Goal: Information Seeking & Learning: Learn about a topic

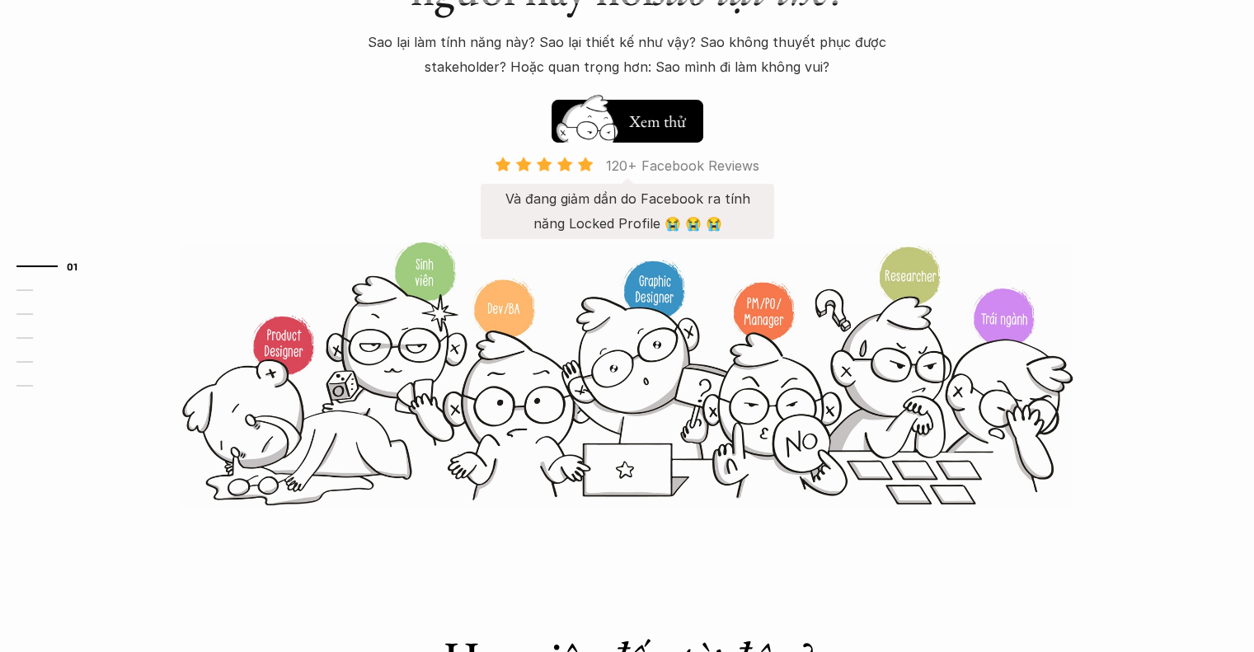
scroll to position [82, 0]
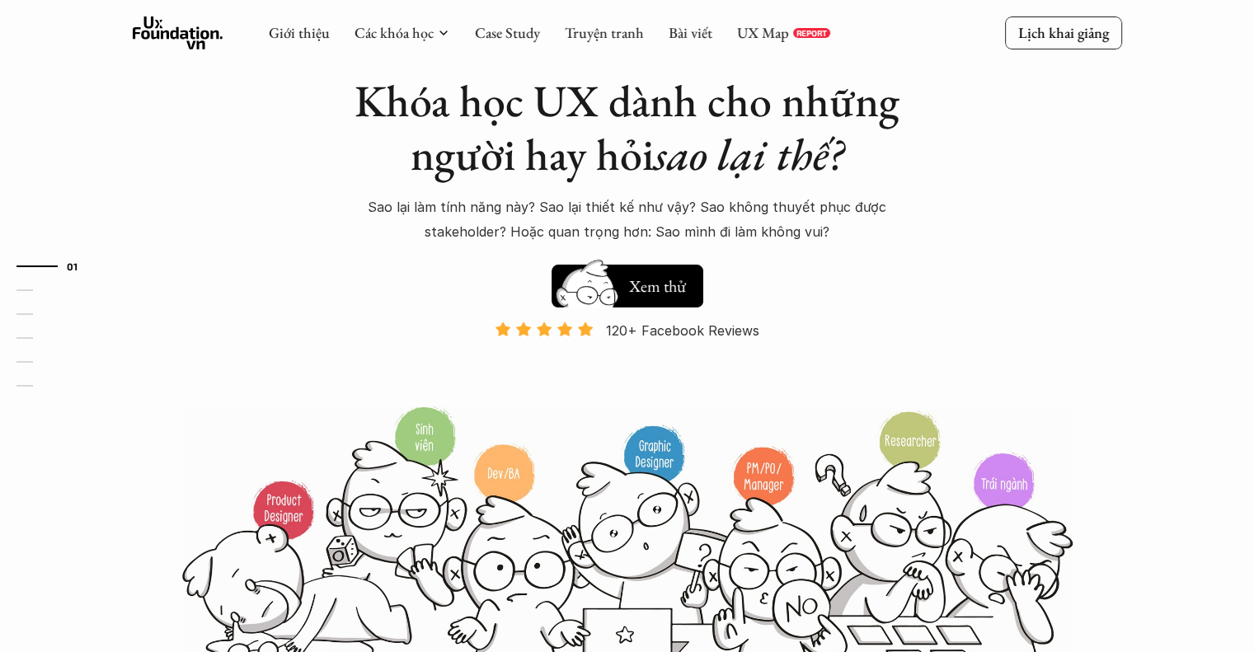
click at [661, 207] on p "Sao lại làm tính năng này? Sao lại thiết kế như vậy? Sao không thuyết phục được…" at bounding box center [627, 220] width 577 height 50
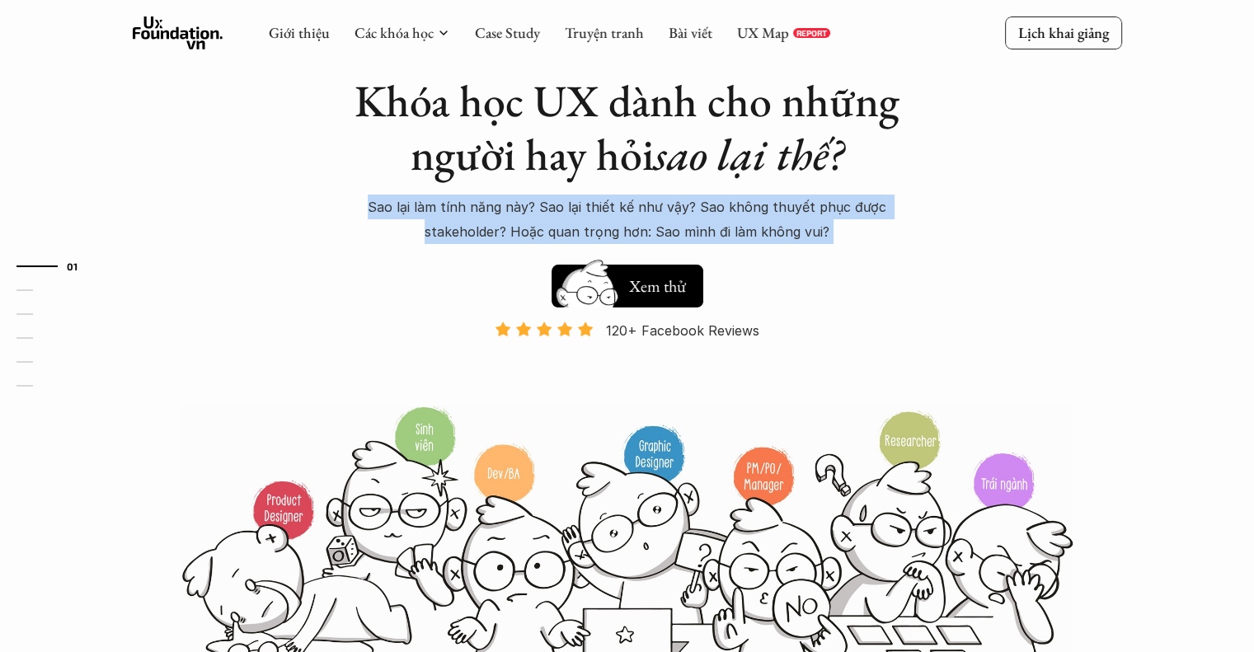
click at [661, 207] on p "Sao lại làm tính năng này? Sao lại thiết kế như vậy? Sao không thuyết phục được…" at bounding box center [627, 220] width 577 height 50
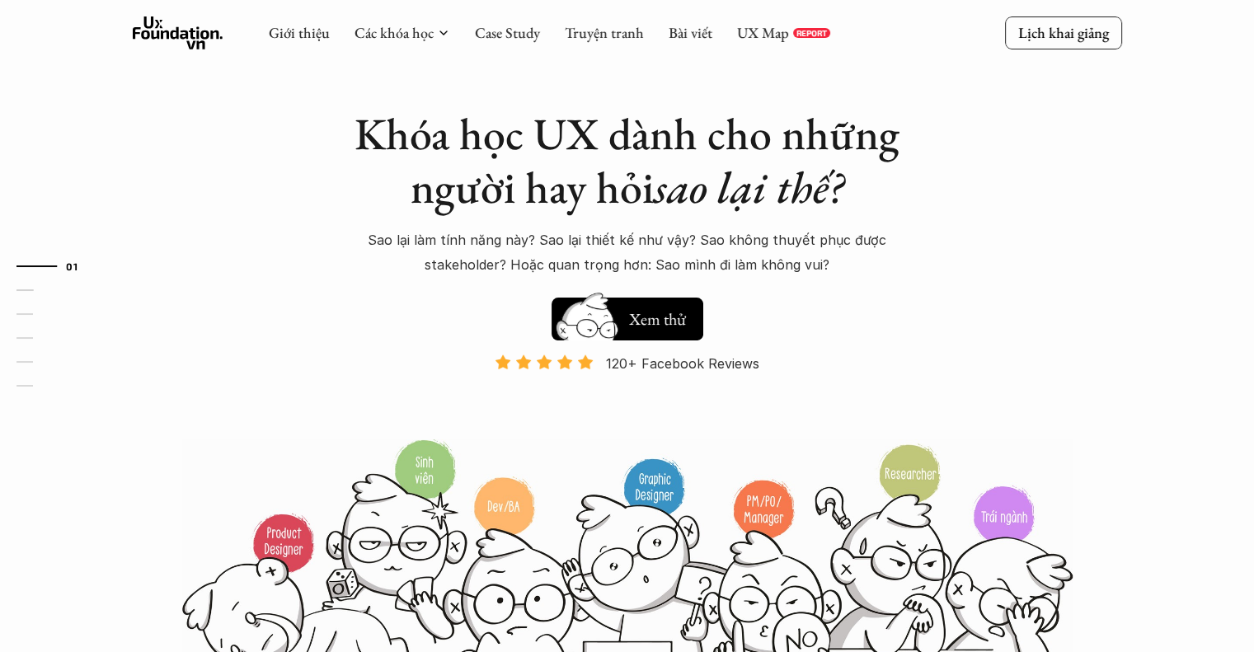
scroll to position [0, 0]
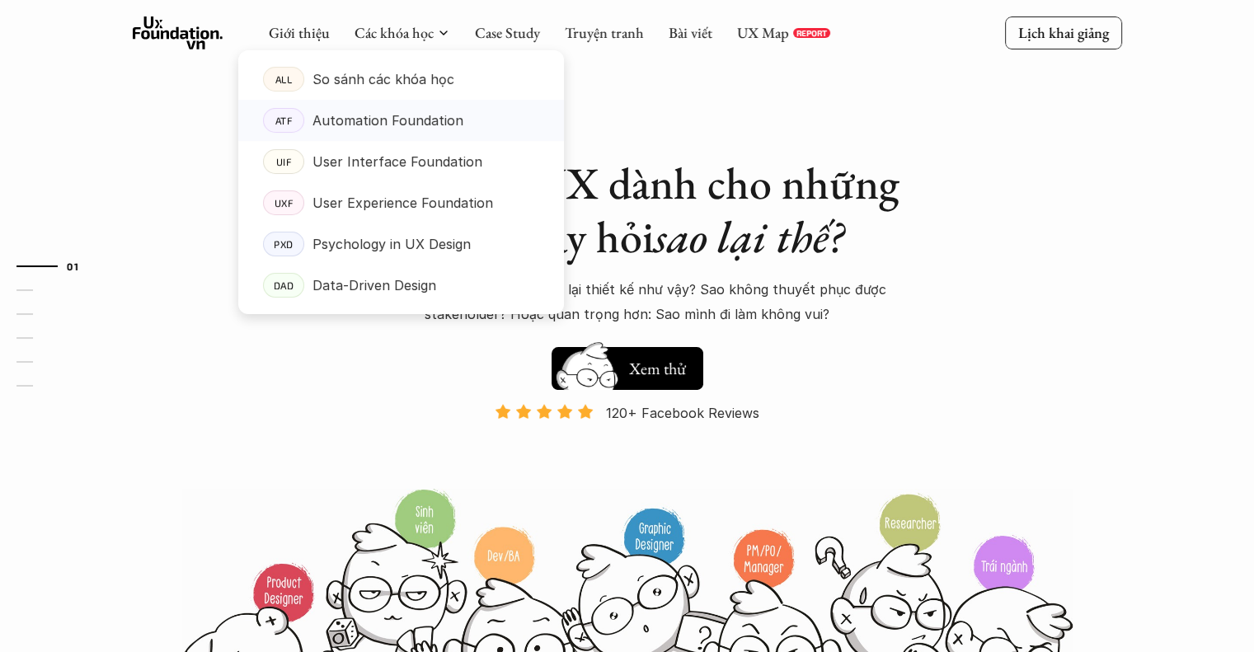
click at [424, 125] on p "Automation Foundation" at bounding box center [388, 120] width 151 height 25
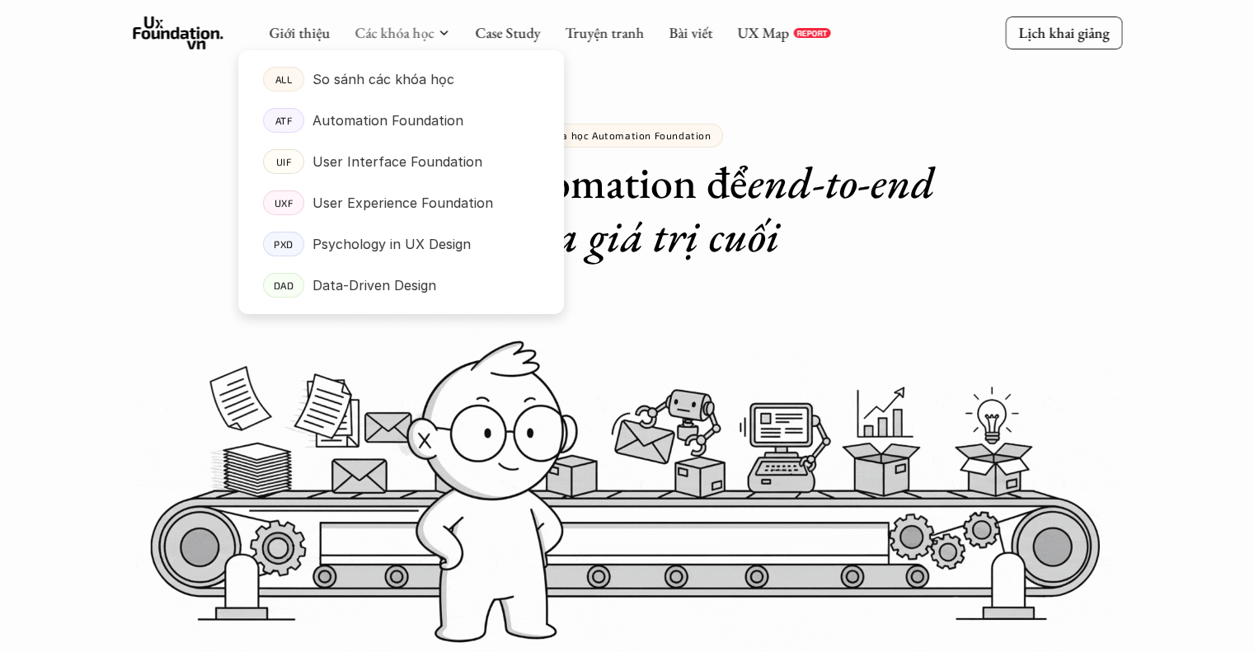
click at [429, 40] on div at bounding box center [401, 169] width 326 height 290
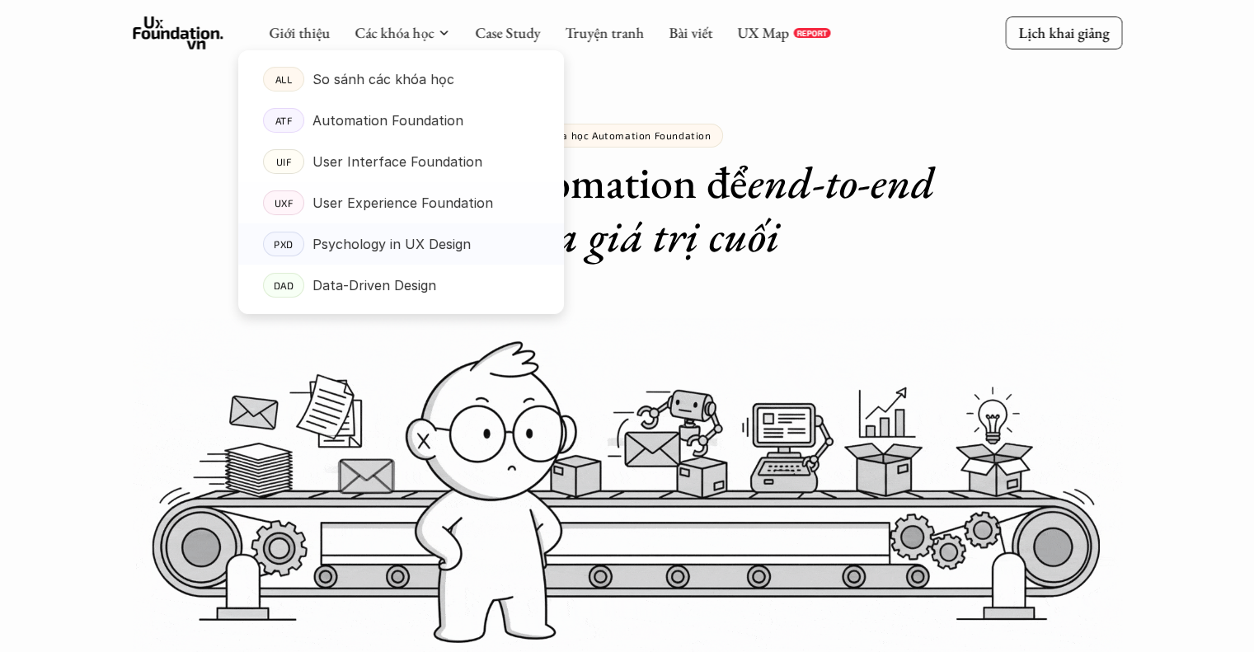
click at [433, 243] on p "Psychology in UX Design" at bounding box center [392, 244] width 158 height 25
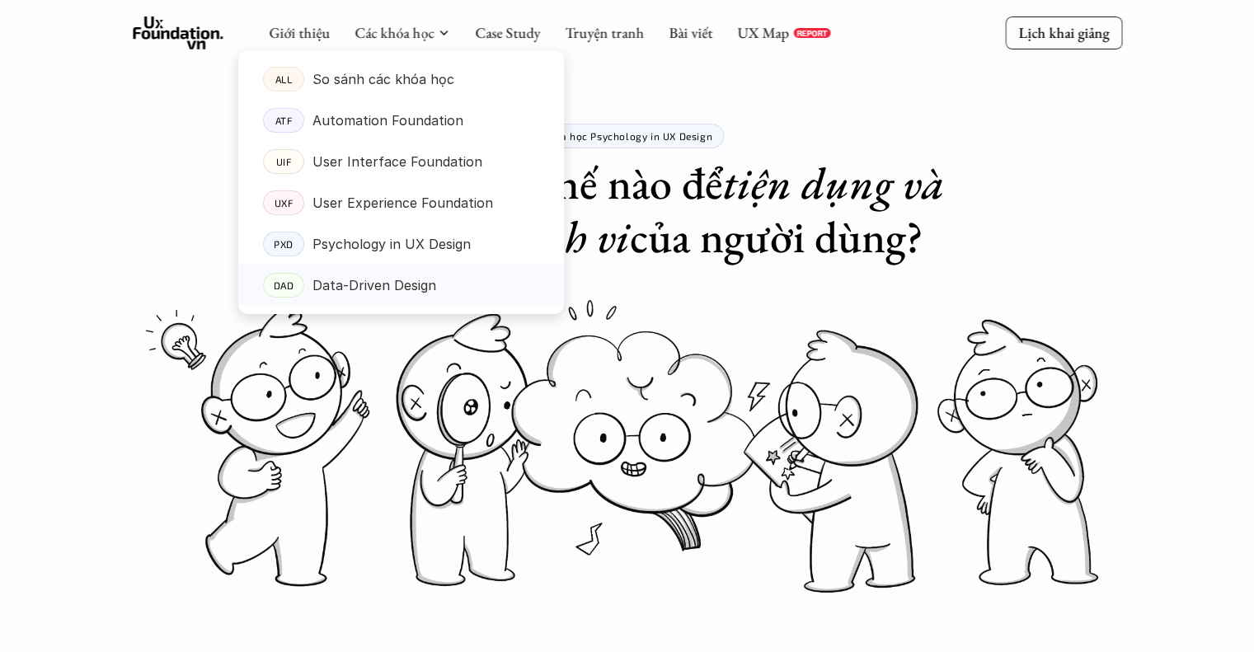
click at [389, 280] on p "Data-Driven Design" at bounding box center [375, 285] width 124 height 25
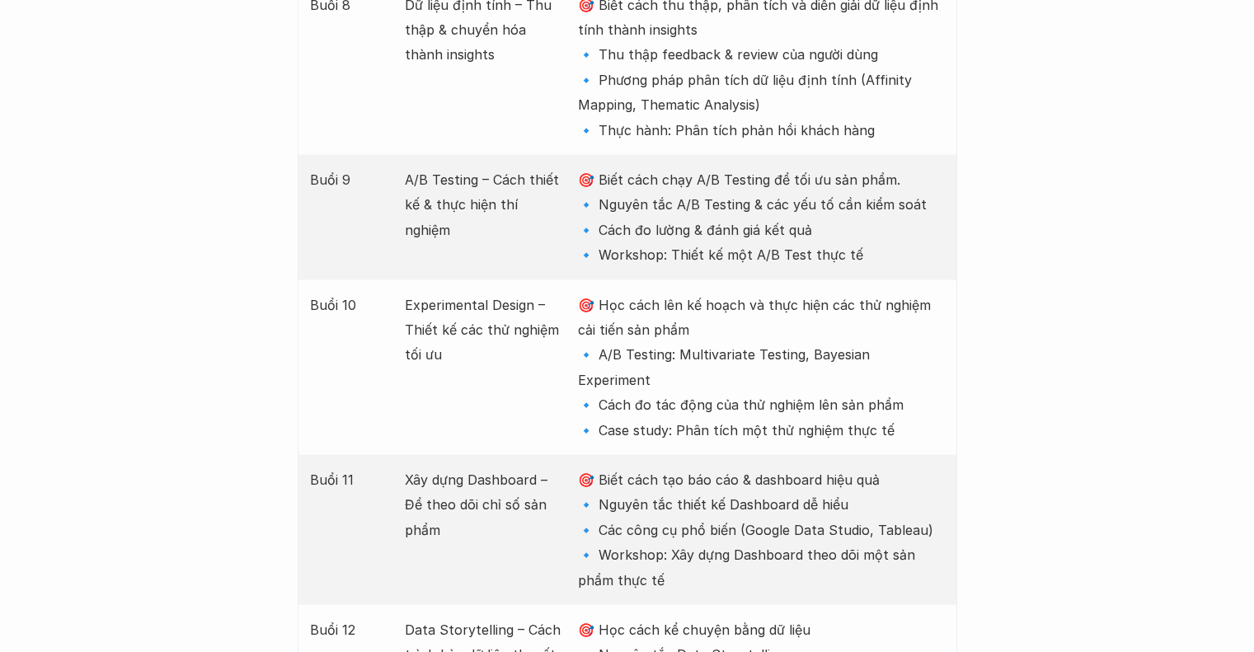
scroll to position [3382, 0]
